Goal: Browse casually

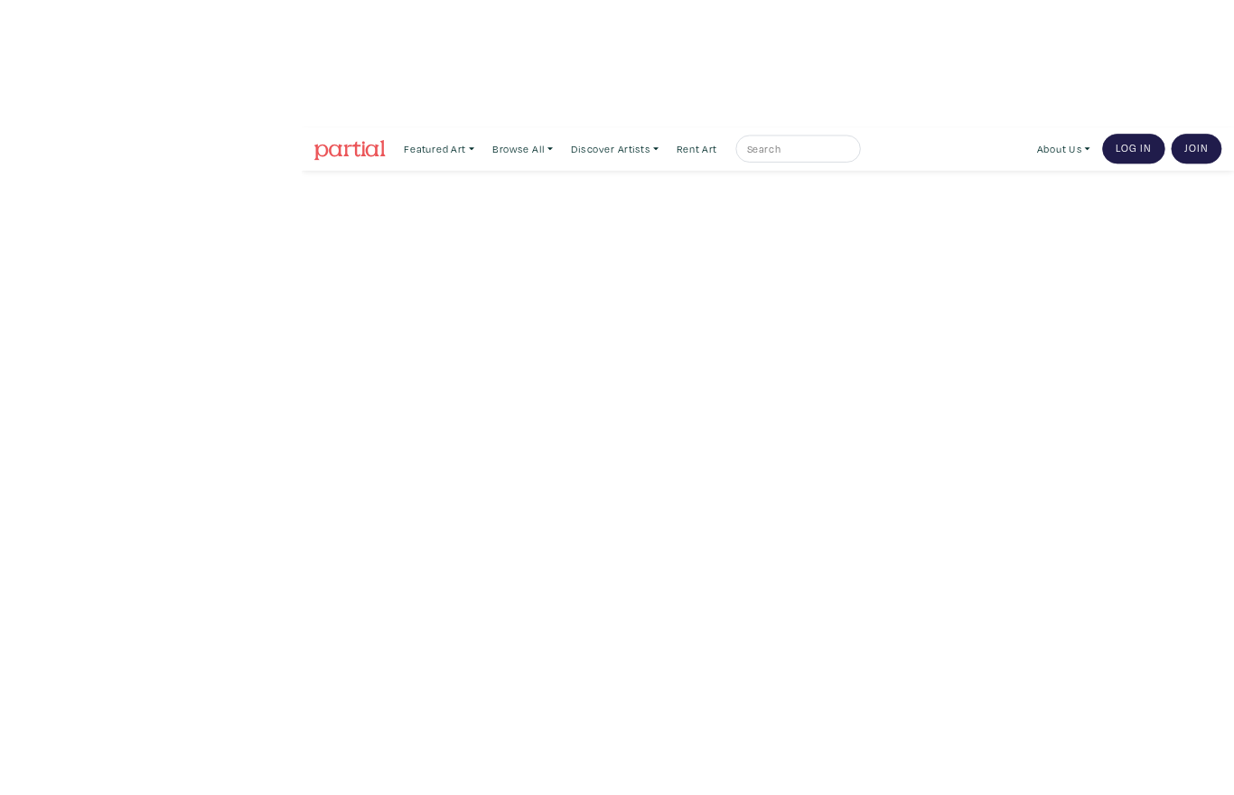
scroll to position [6, 0]
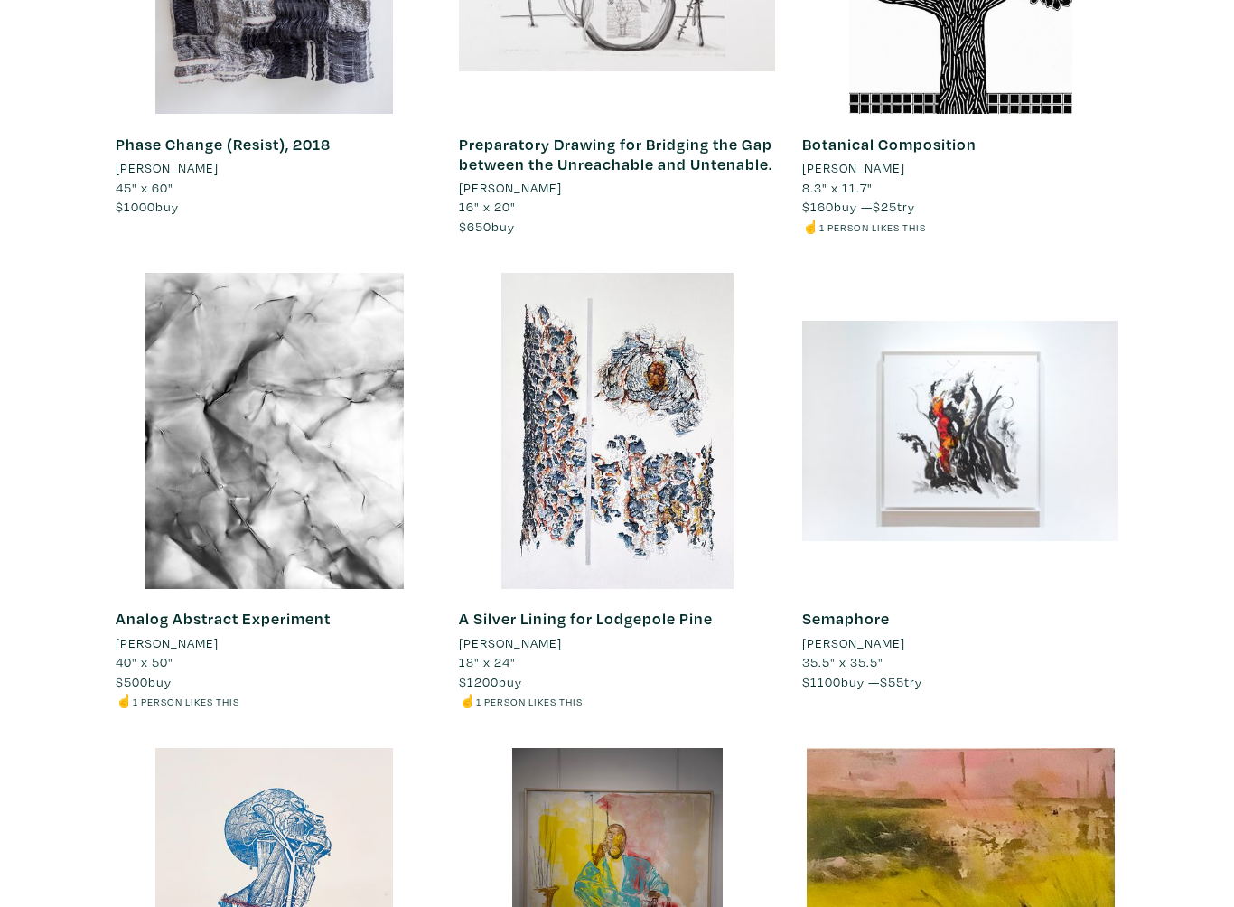
scroll to position [3836, 0]
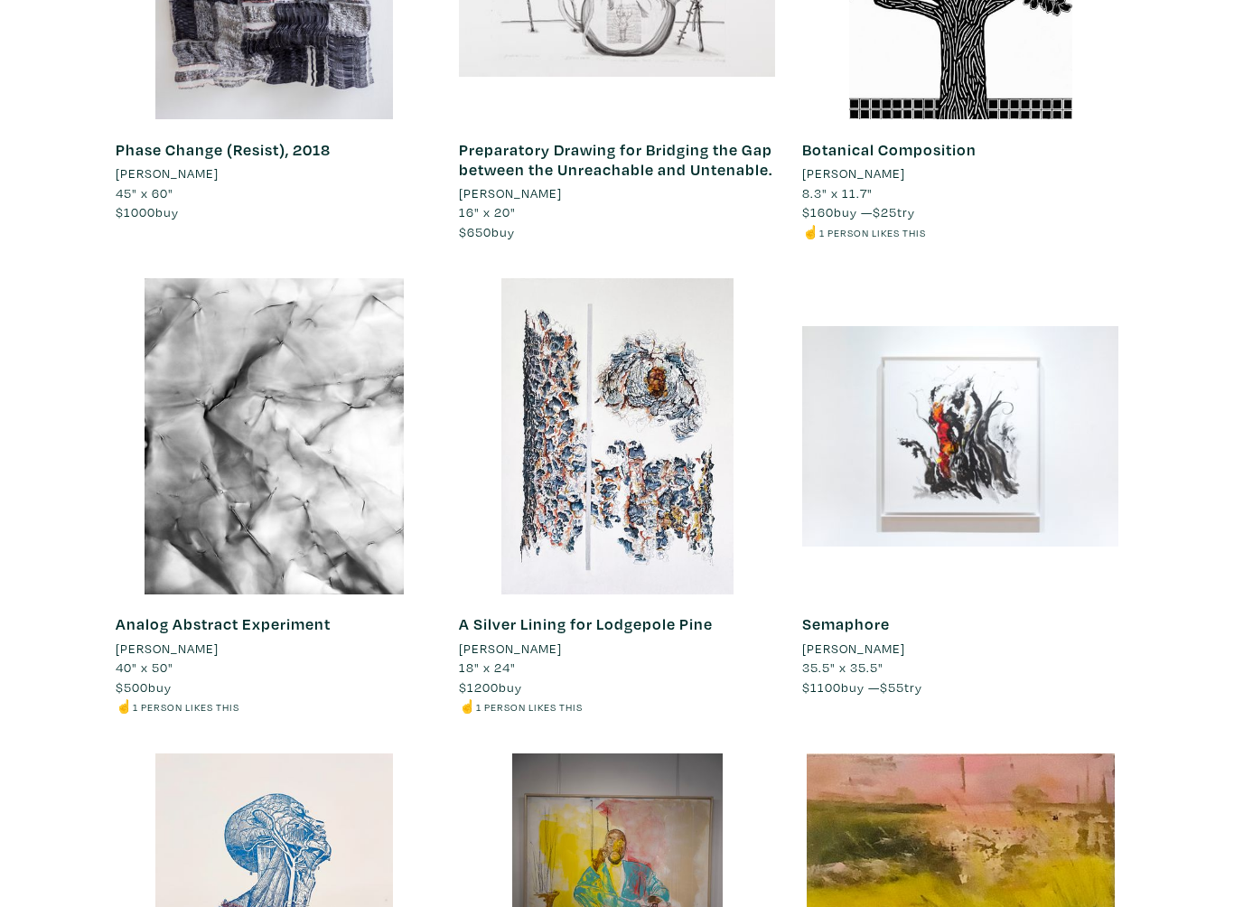
click at [975, 430] on div at bounding box center [960, 436] width 316 height 316
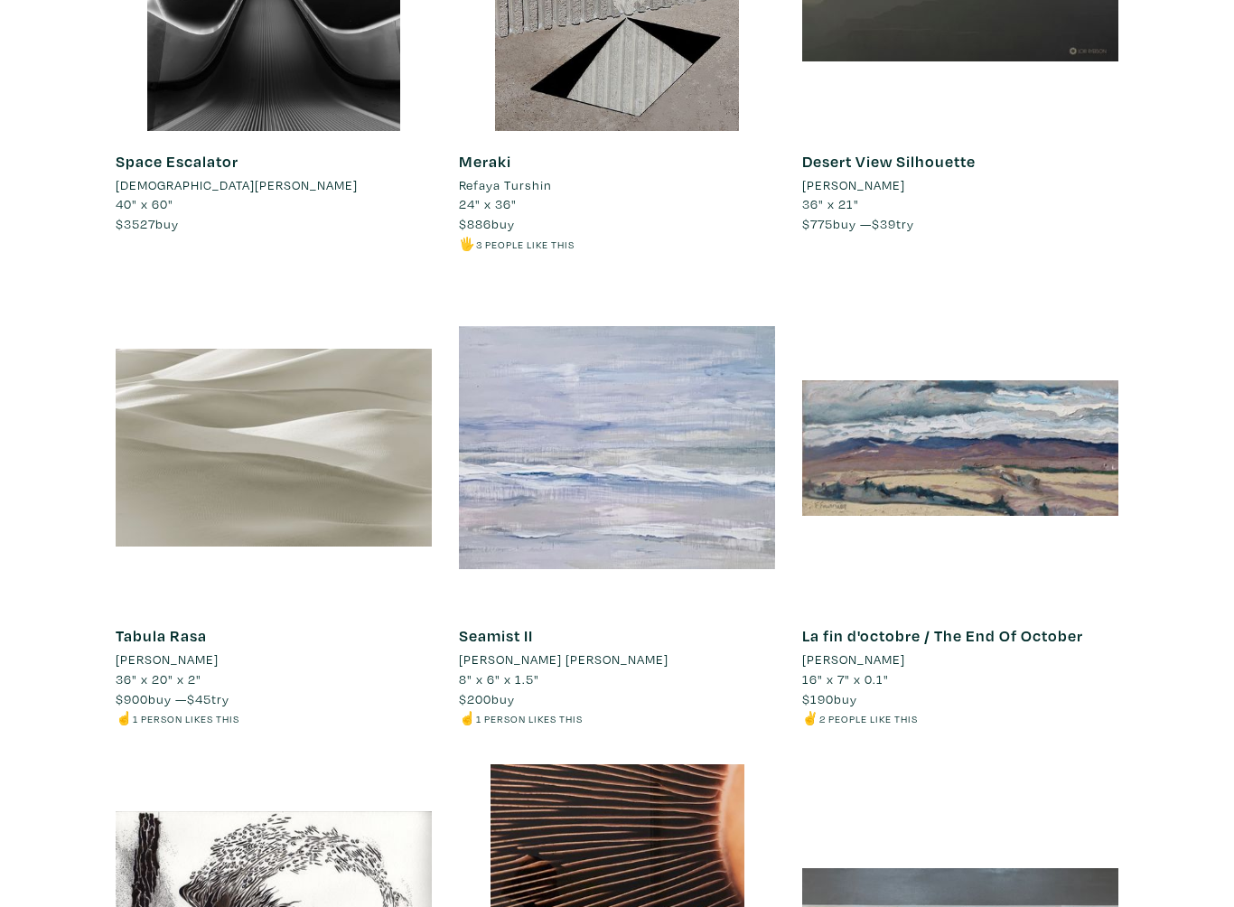
scroll to position [13814, 0]
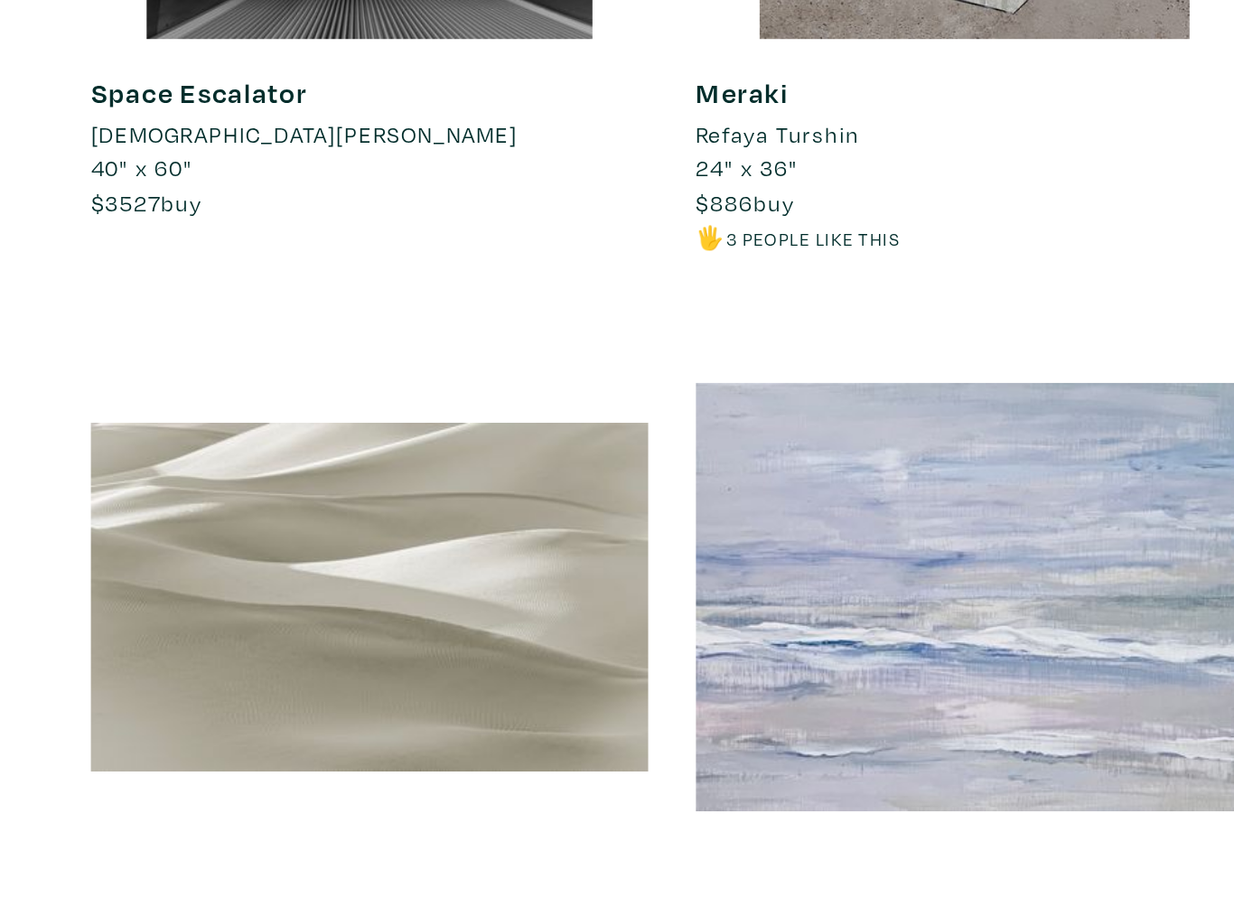
click at [304, 306] on div at bounding box center [274, 450] width 316 height 316
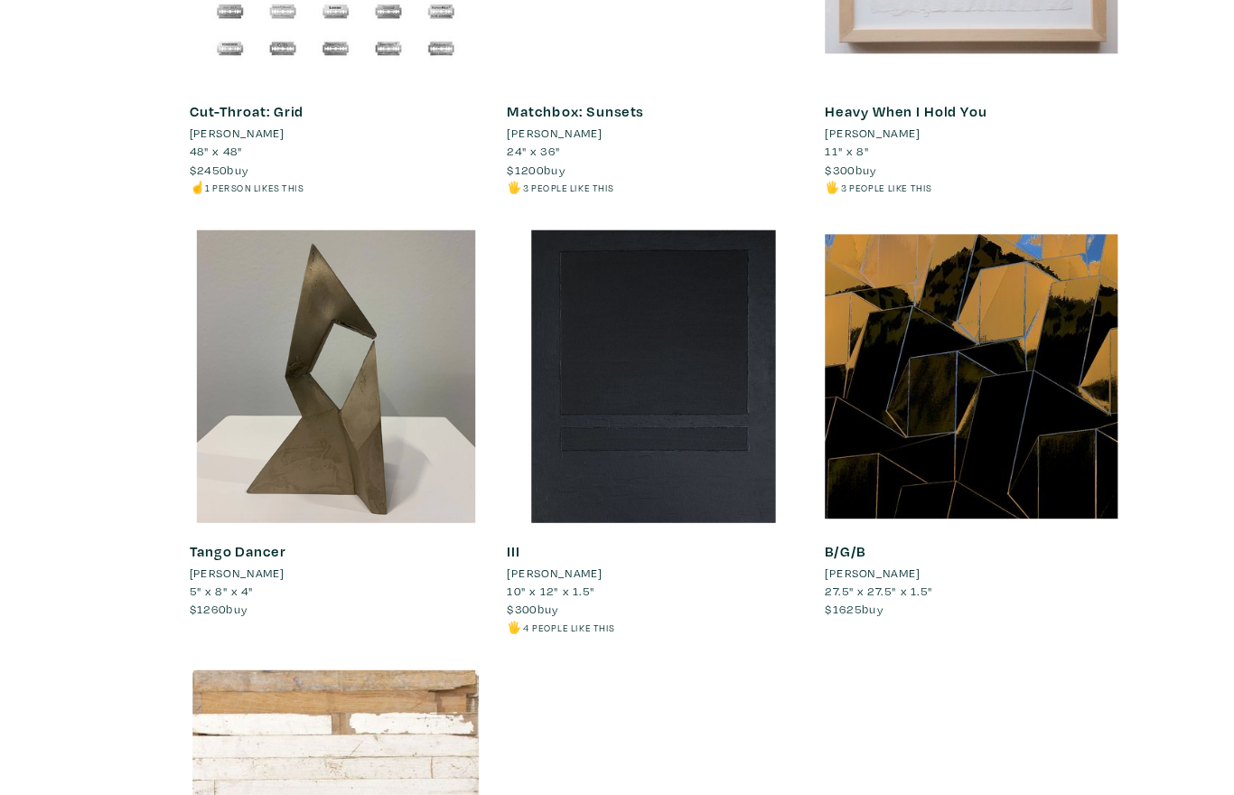
scroll to position [15233, 0]
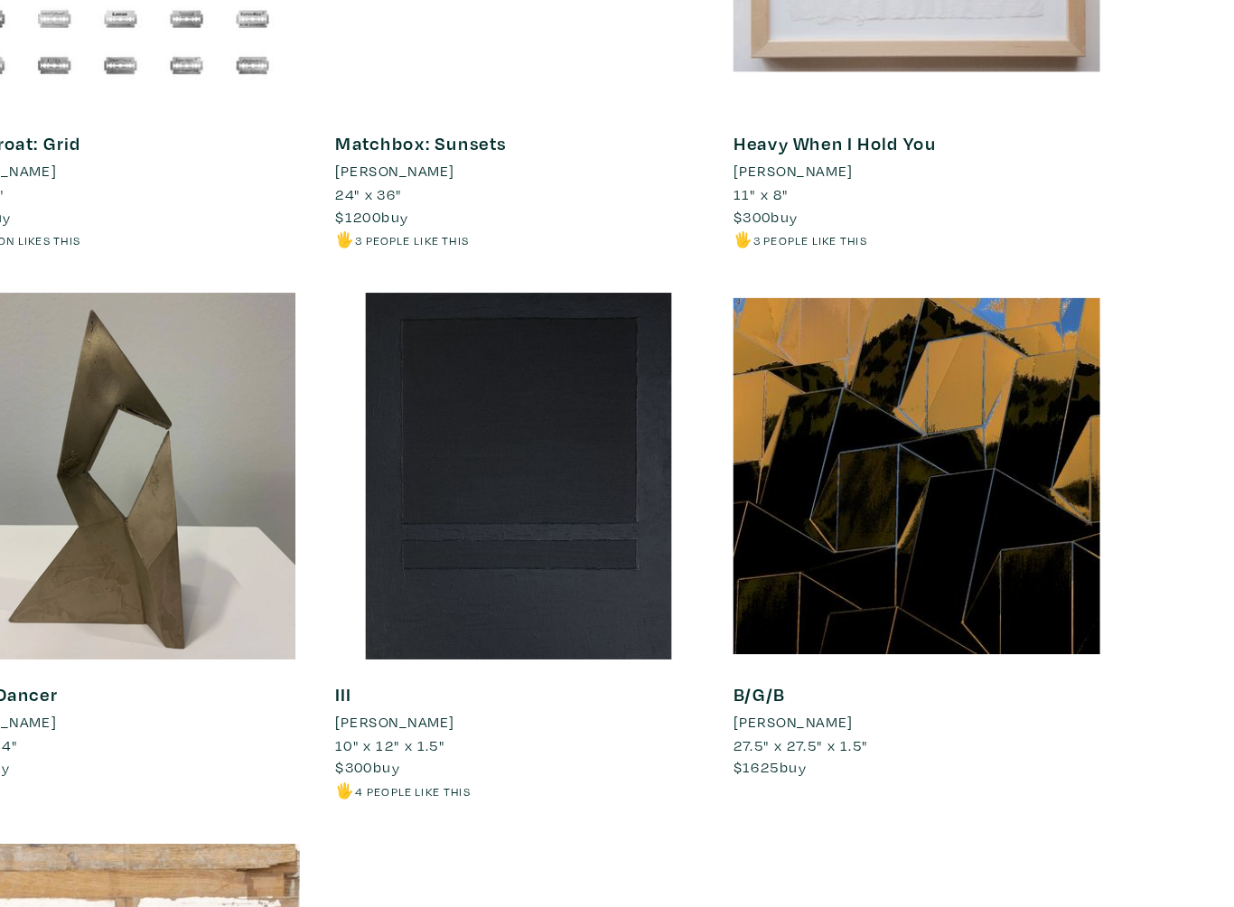
click at [898, 405] on div at bounding box center [960, 454] width 316 height 316
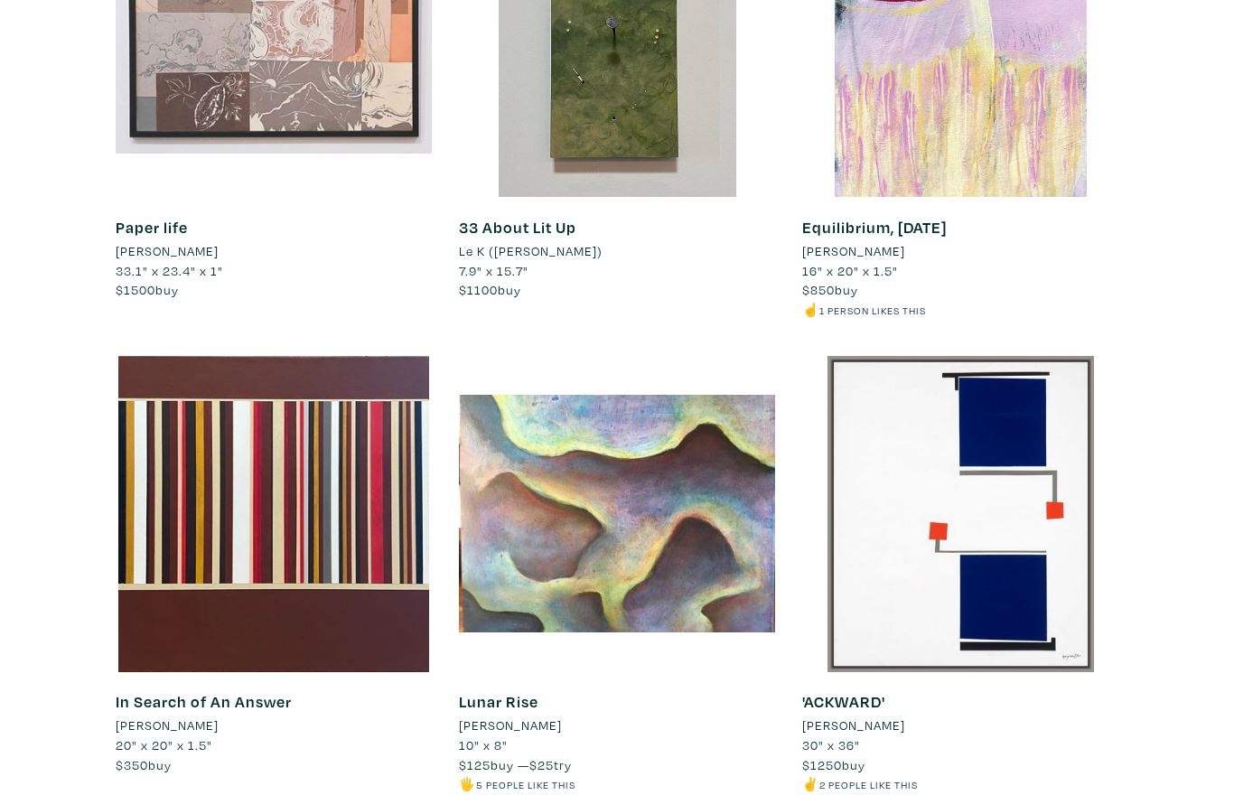
scroll to position [0, 0]
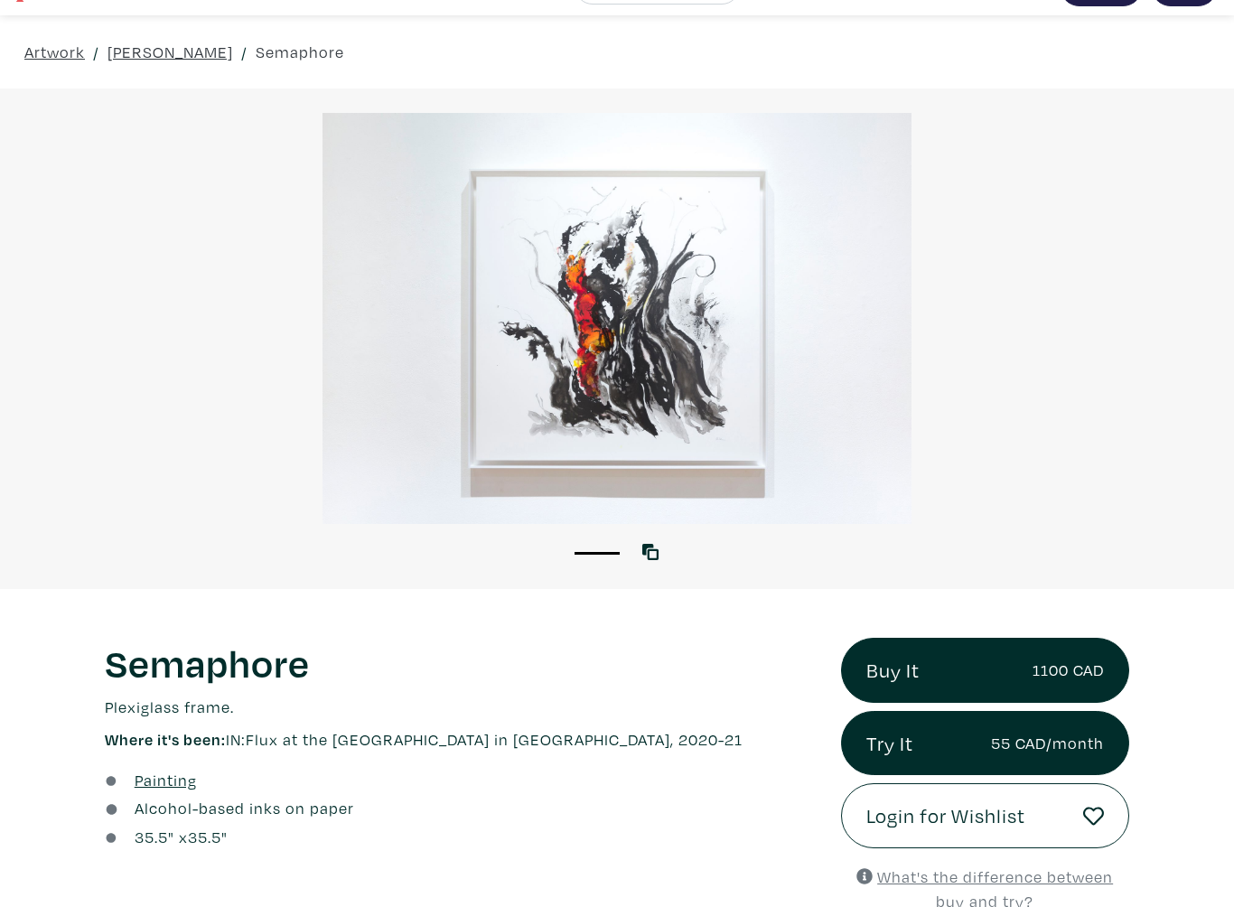
scroll to position [42, 0]
click at [650, 419] on div at bounding box center [617, 318] width 1234 height 411
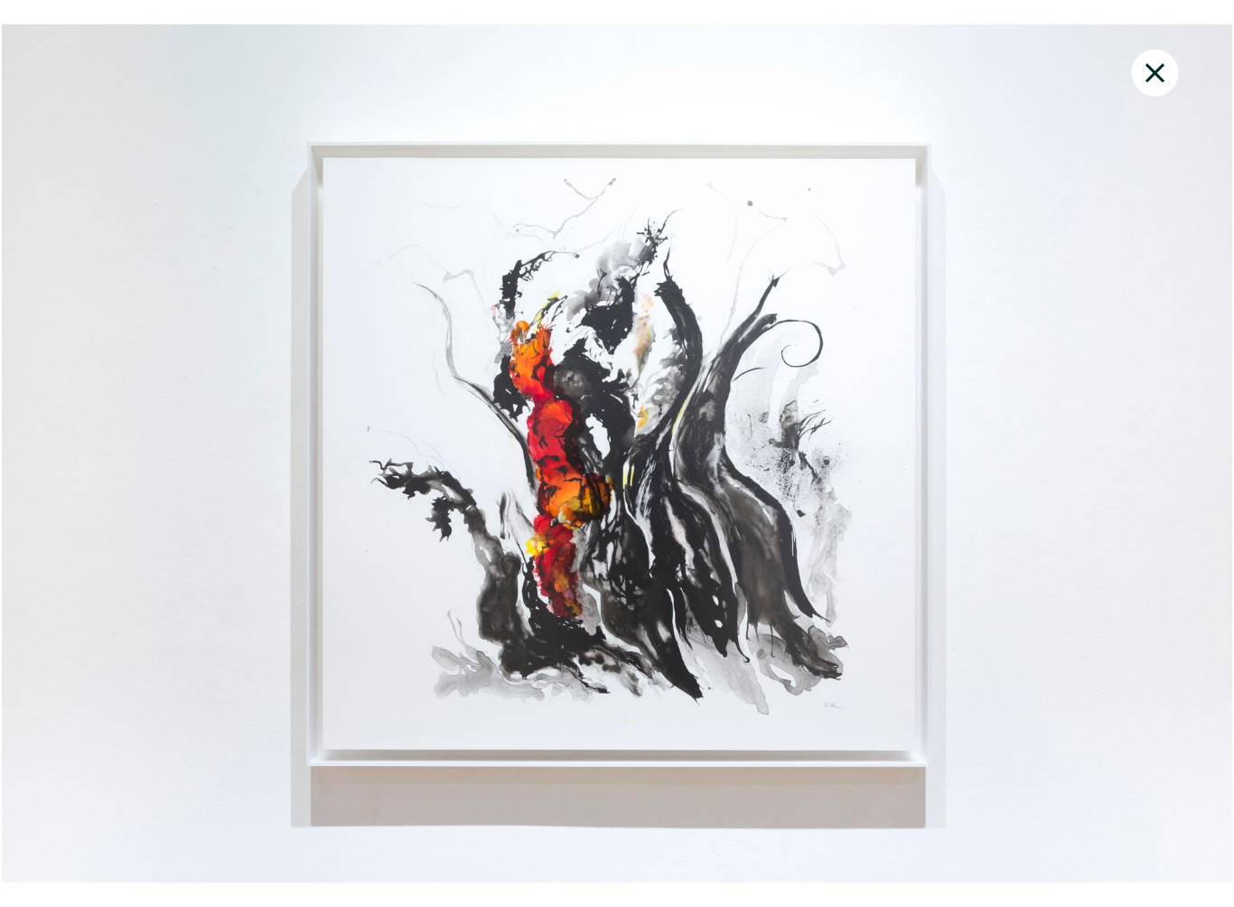
click at [1164, 65] on icon at bounding box center [1155, 72] width 19 height 19
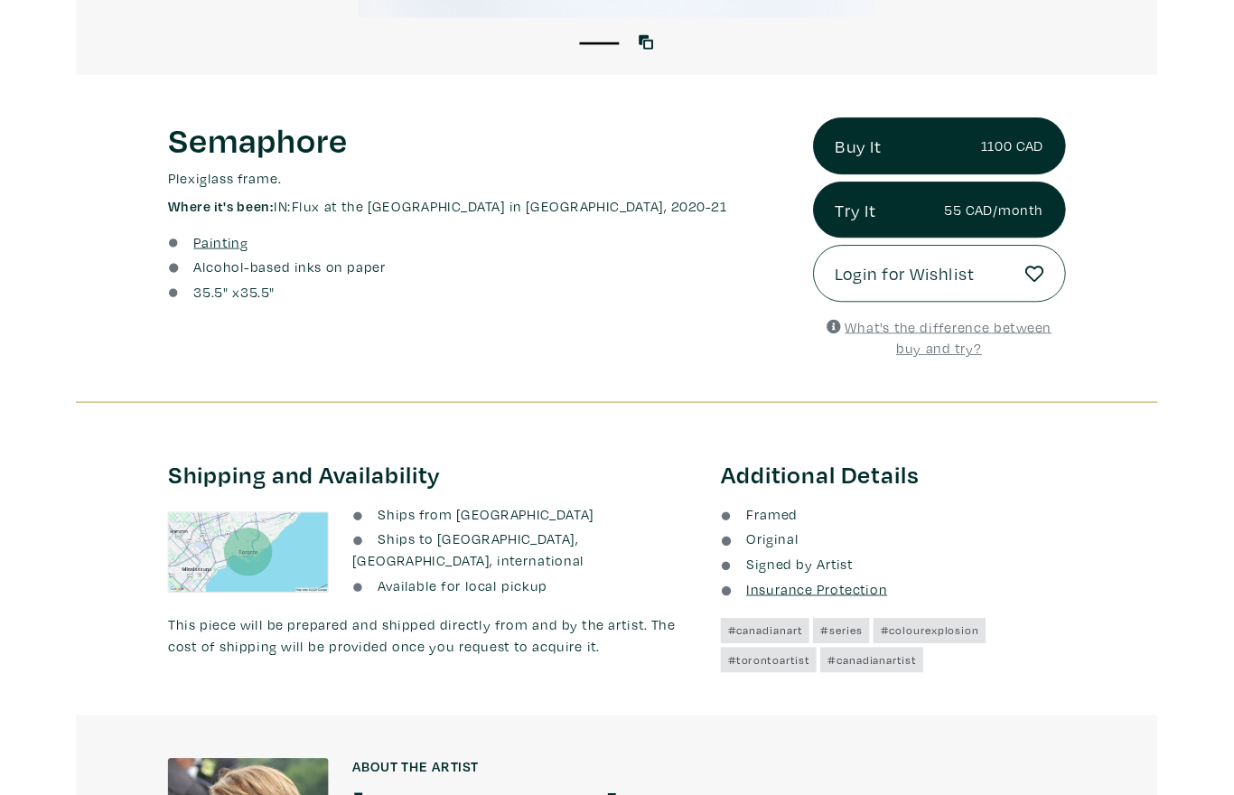
scroll to position [0, 0]
